Goal: Task Accomplishment & Management: Manage account settings

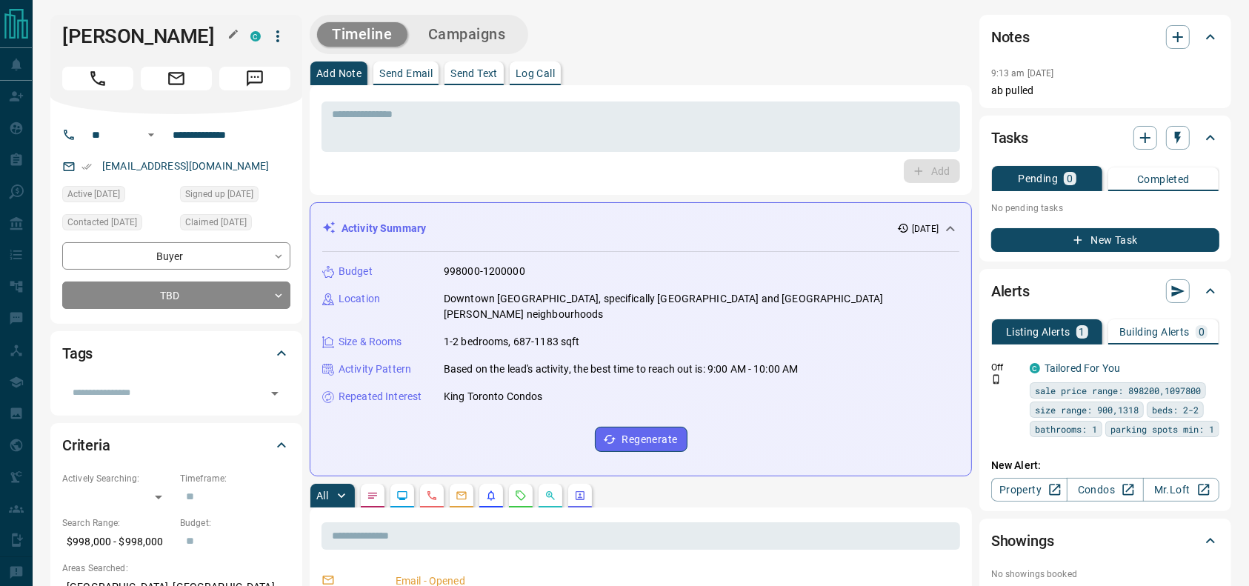
click at [107, 24] on h1 "[PERSON_NAME]" at bounding box center [145, 36] width 166 height 24
click at [130, 53] on div "[PERSON_NAME] C" at bounding box center [176, 64] width 252 height 99
drag, startPoint x: 39, startPoint y: 61, endPoint x: 47, endPoint y: 68, distance: 11.6
click at [112, 69] on button "Call" at bounding box center [97, 79] width 71 height 24
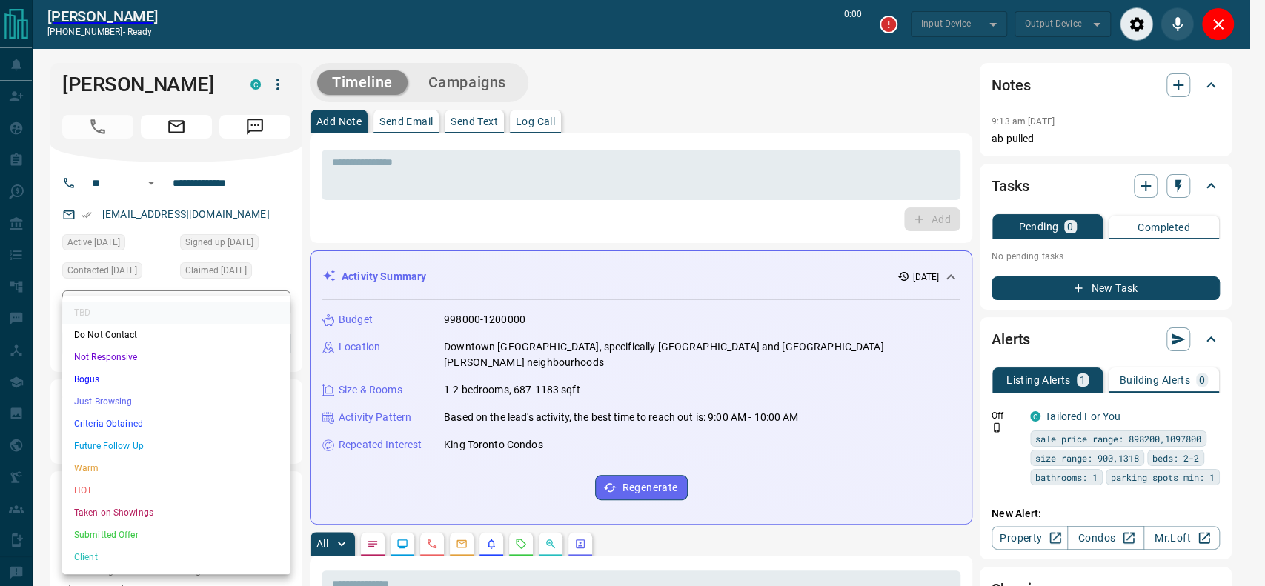
type input "*******"
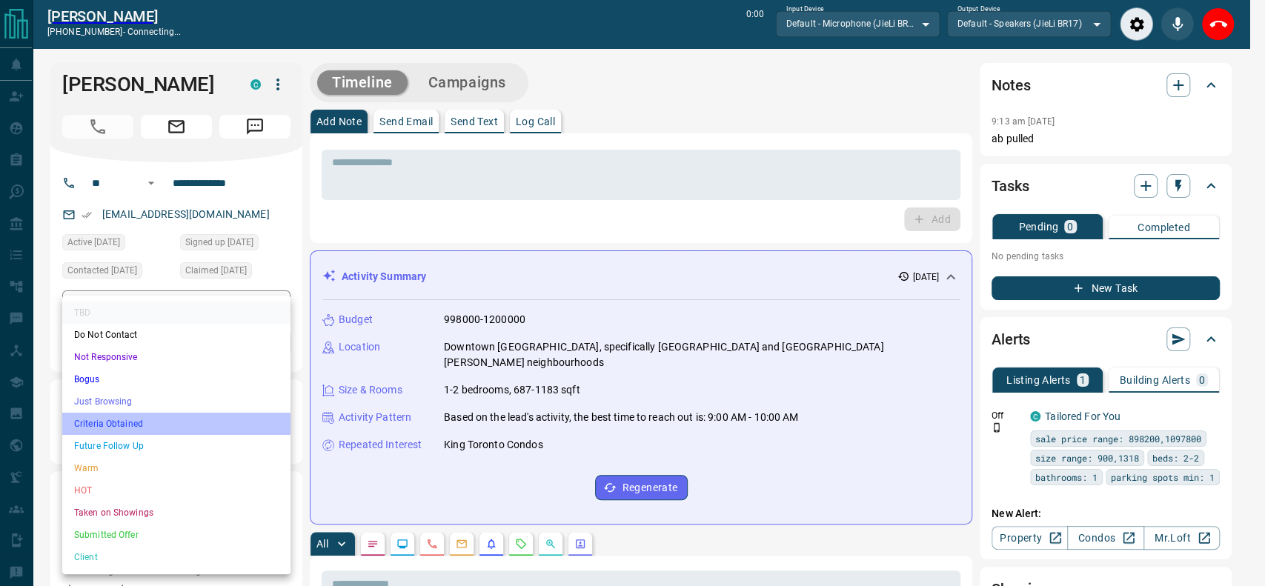
click at [108, 413] on li "Criteria Obtained" at bounding box center [176, 424] width 228 height 22
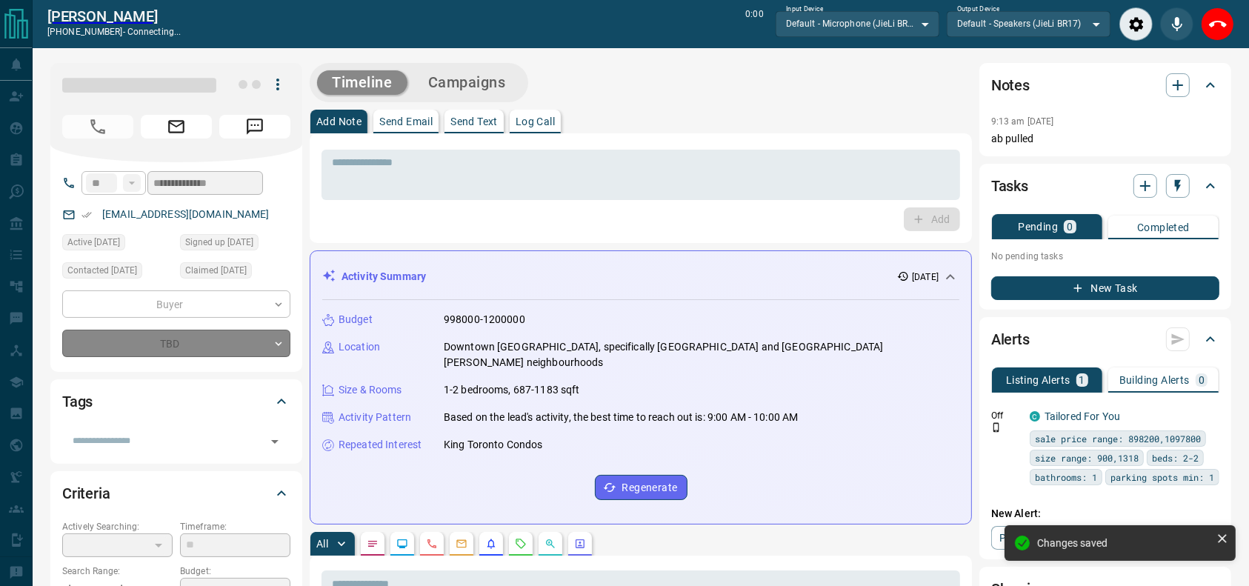
type input "*"
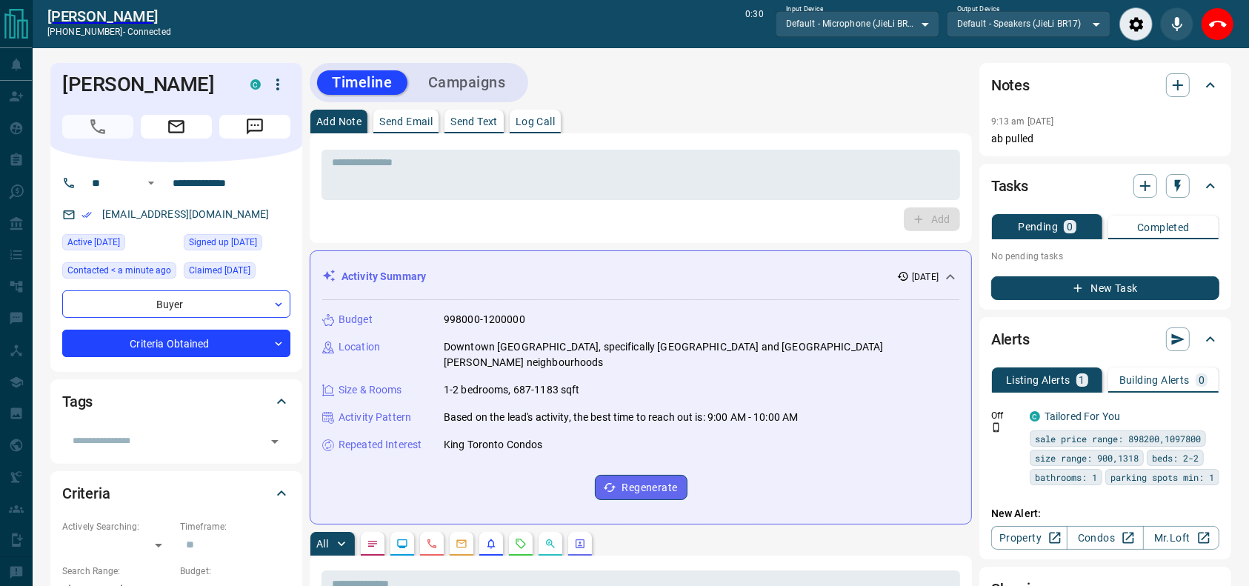
click at [1235, 26] on div "[PERSON_NAME] [PHONE_NUMBER] - connected 0:30 Input Device Default - Microphone…" at bounding box center [641, 24] width 1217 height 48
click at [1203, 16] on button "End Call" at bounding box center [1217, 23] width 33 height 33
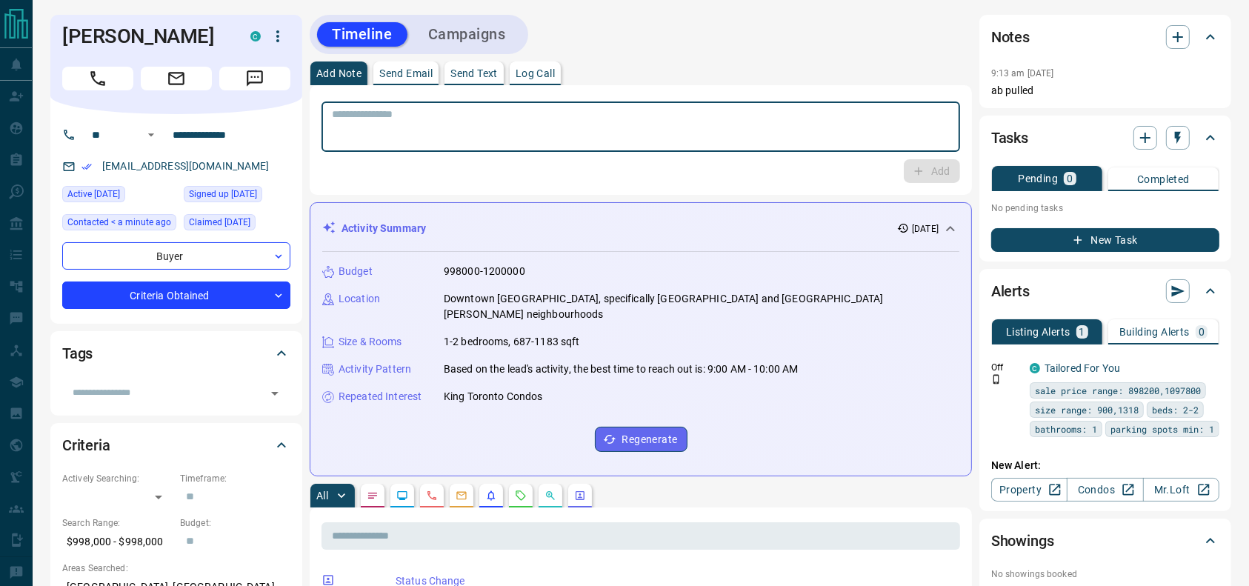
click at [708, 127] on textarea at bounding box center [641, 127] width 618 height 38
type textarea "**********"
click at [914, 175] on icon "button" at bounding box center [918, 171] width 13 height 13
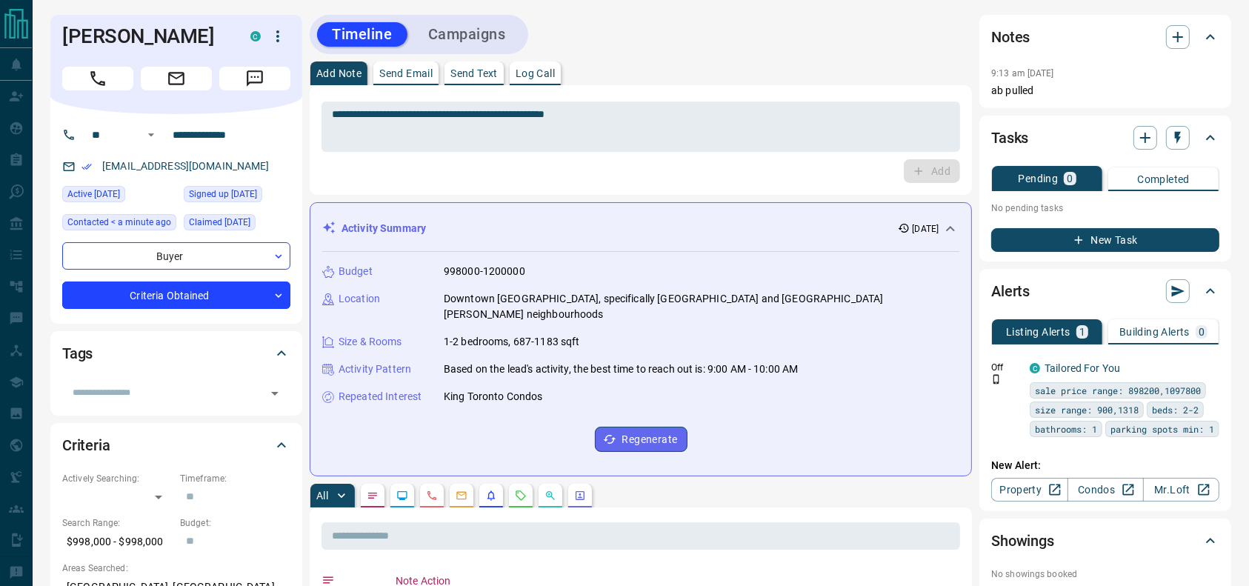
click at [439, 36] on button "Campaigns" at bounding box center [466, 34] width 107 height 24
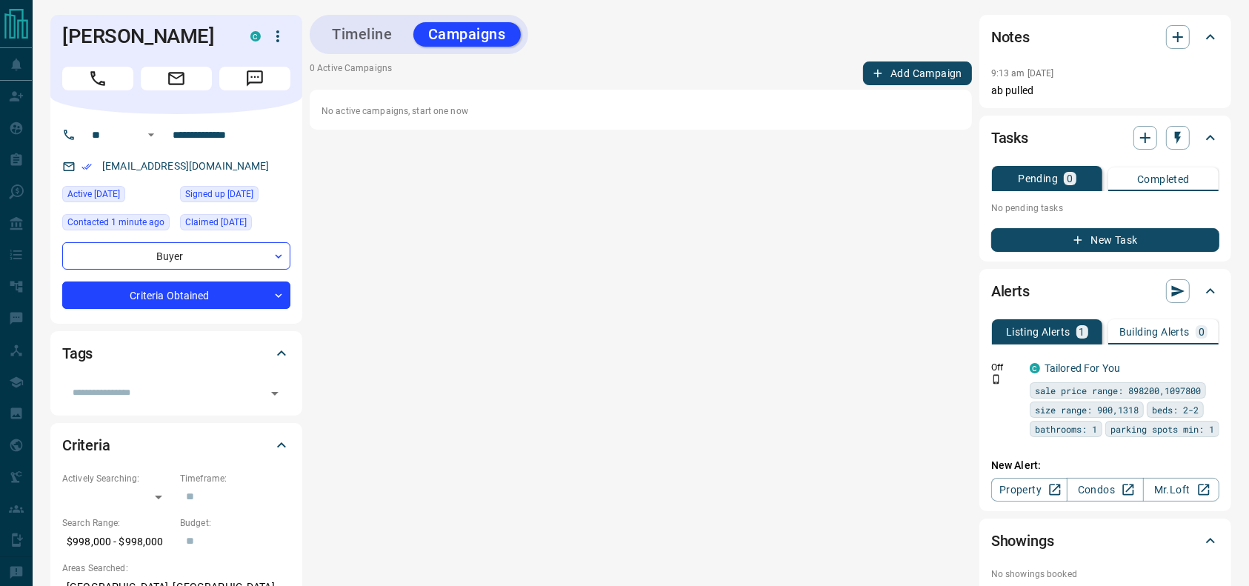
click at [883, 87] on div "0 Active Campaigns Add Campaign No active campaigns, start one now" at bounding box center [641, 96] width 662 height 68
click at [883, 82] on button "Add Campaign" at bounding box center [917, 74] width 109 height 24
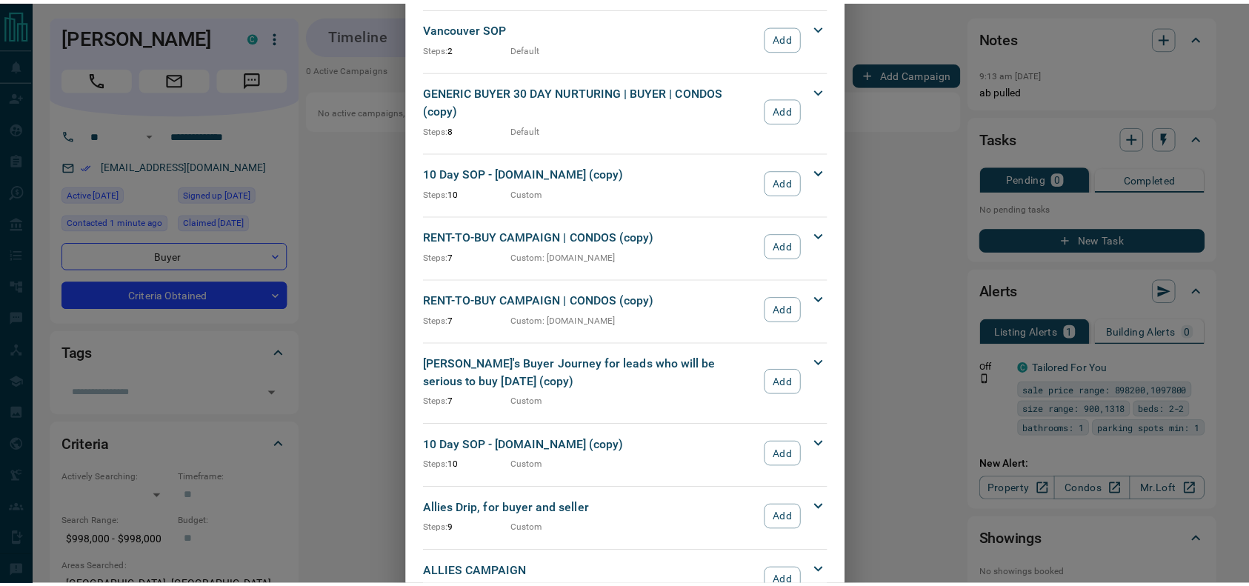
scroll to position [1596, 0]
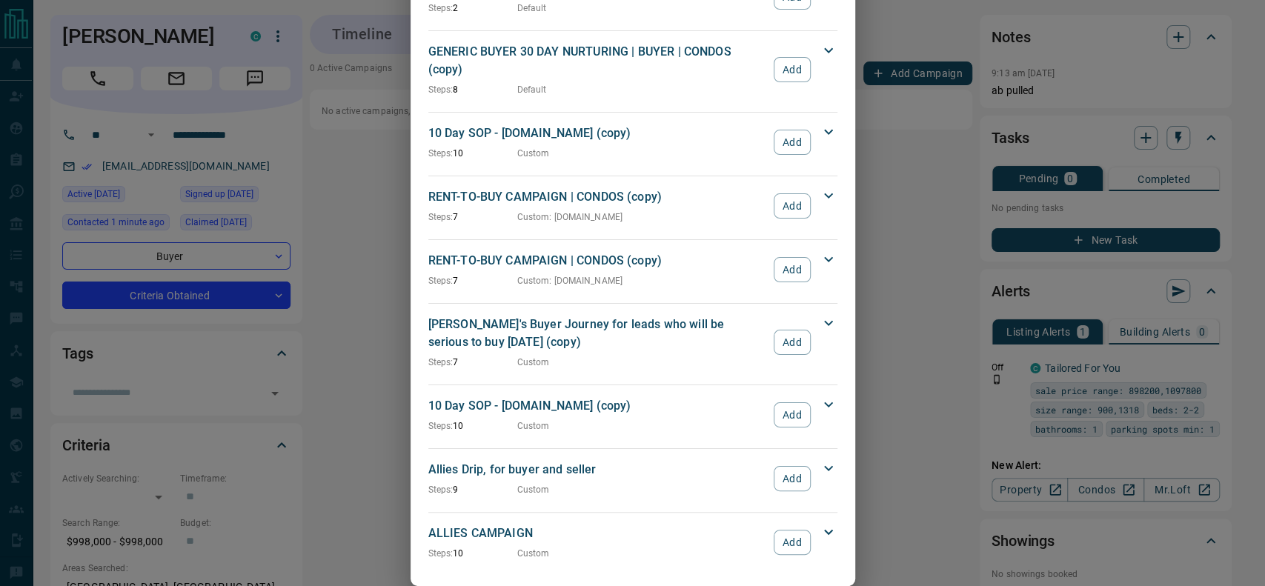
click at [785, 525] on div "ALLIES CAMPAIGN Steps: 10 Custom Add" at bounding box center [623, 543] width 391 height 36
click at [783, 530] on button "Add" at bounding box center [792, 542] width 36 height 25
